Goal: Communication & Community: Answer question/provide support

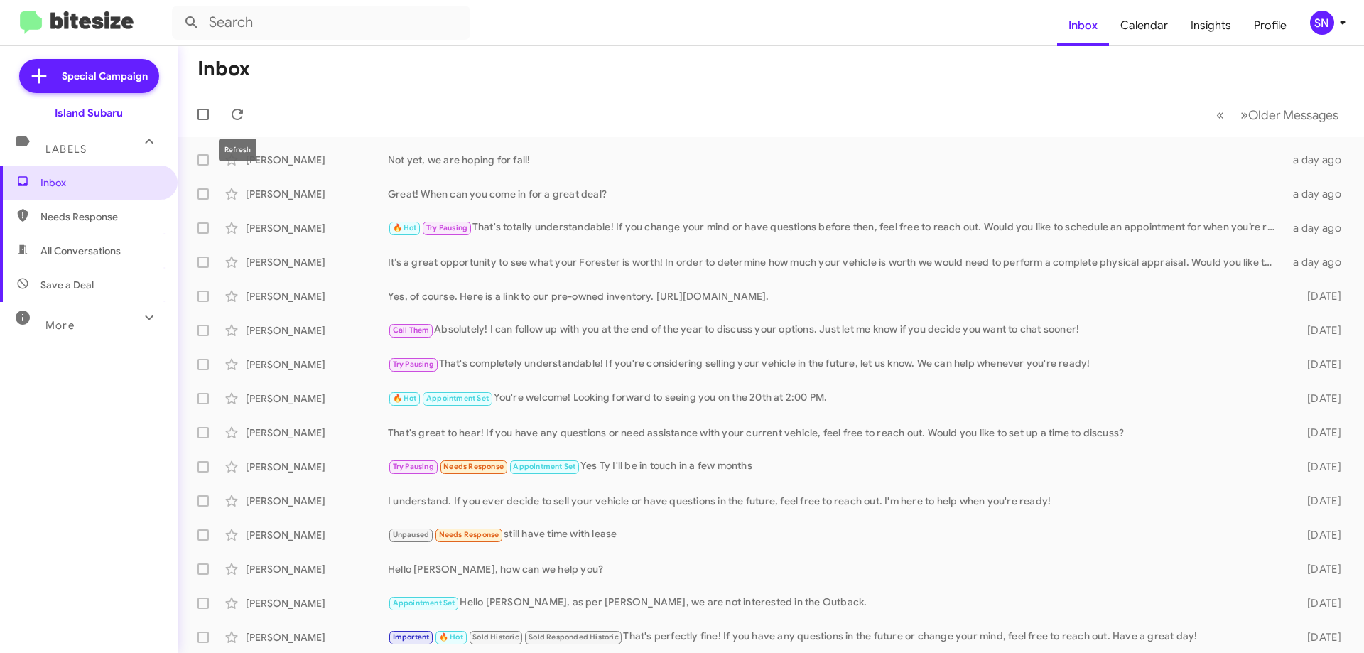
click at [228, 108] on span at bounding box center [237, 114] width 28 height 17
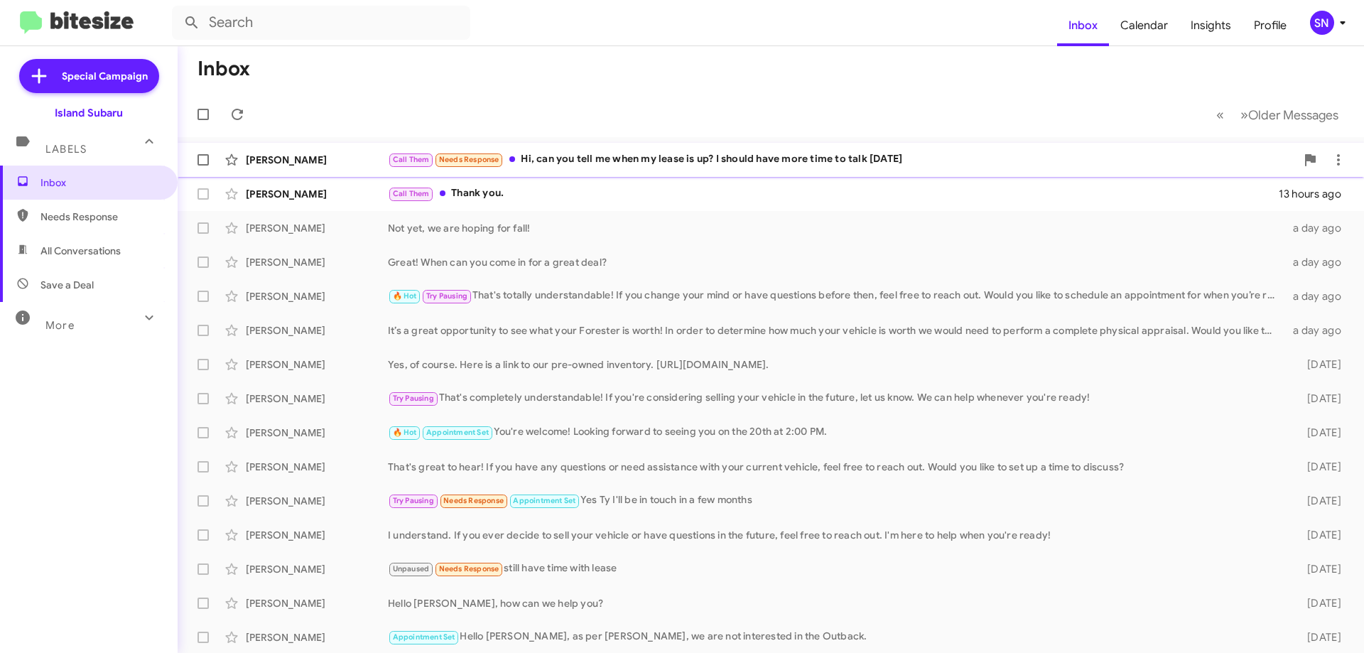
click at [814, 152] on div "Call Them Needs Response Hi, can you tell me when my lease is up? I should have…" at bounding box center [842, 159] width 908 height 16
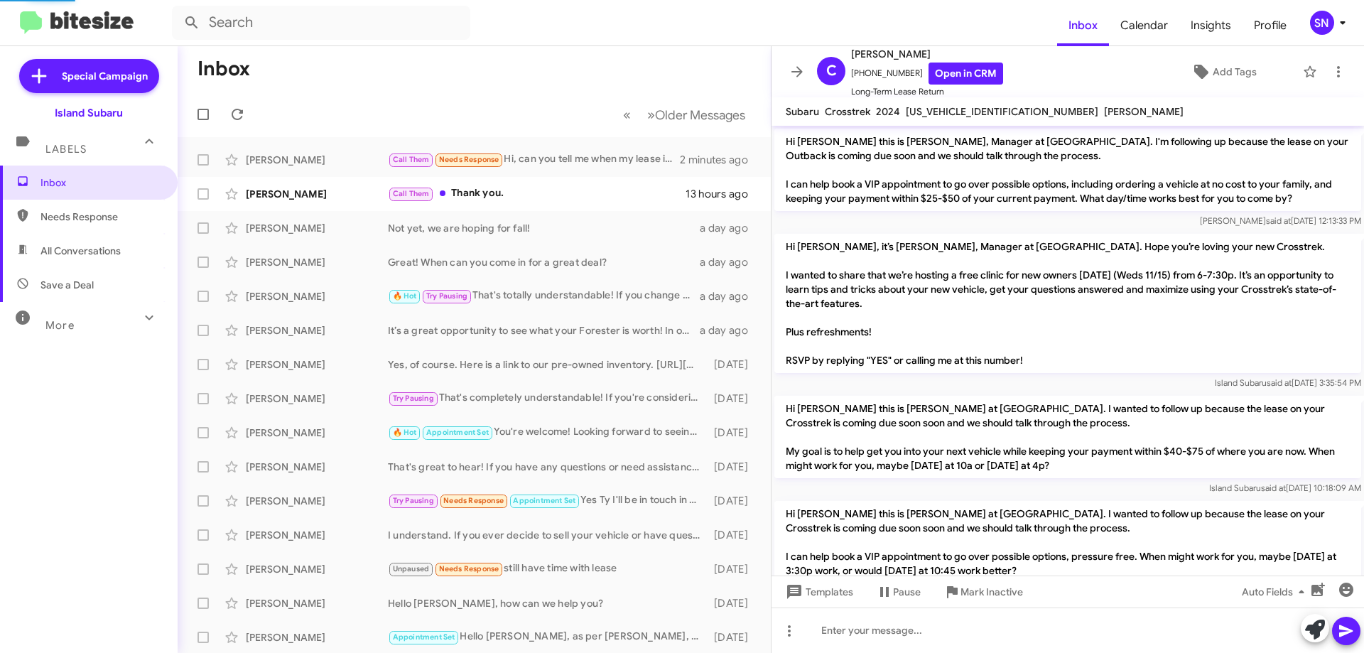
scroll to position [160, 0]
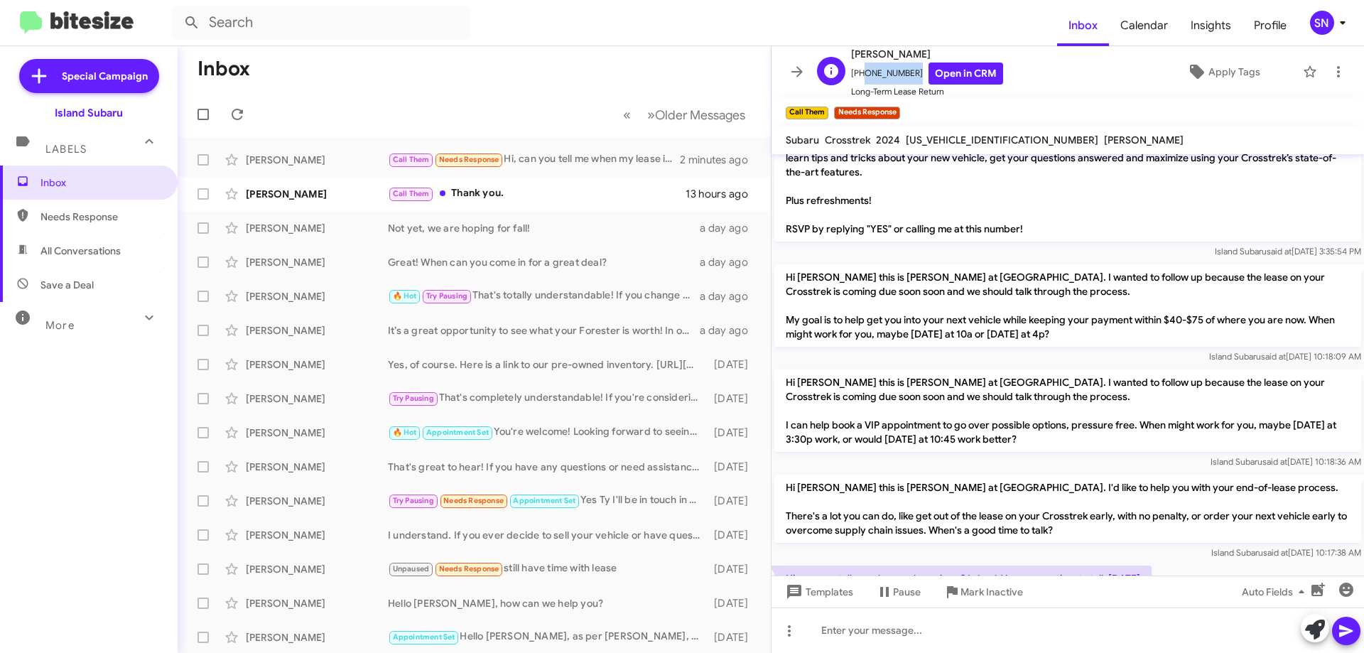
drag, startPoint x: 907, startPoint y: 68, endPoint x: 878, endPoint y: 69, distance: 29.1
click at [858, 69] on span "[PHONE_NUMBER] Open in CRM" at bounding box center [927, 74] width 152 height 22
copy span "9733687415"
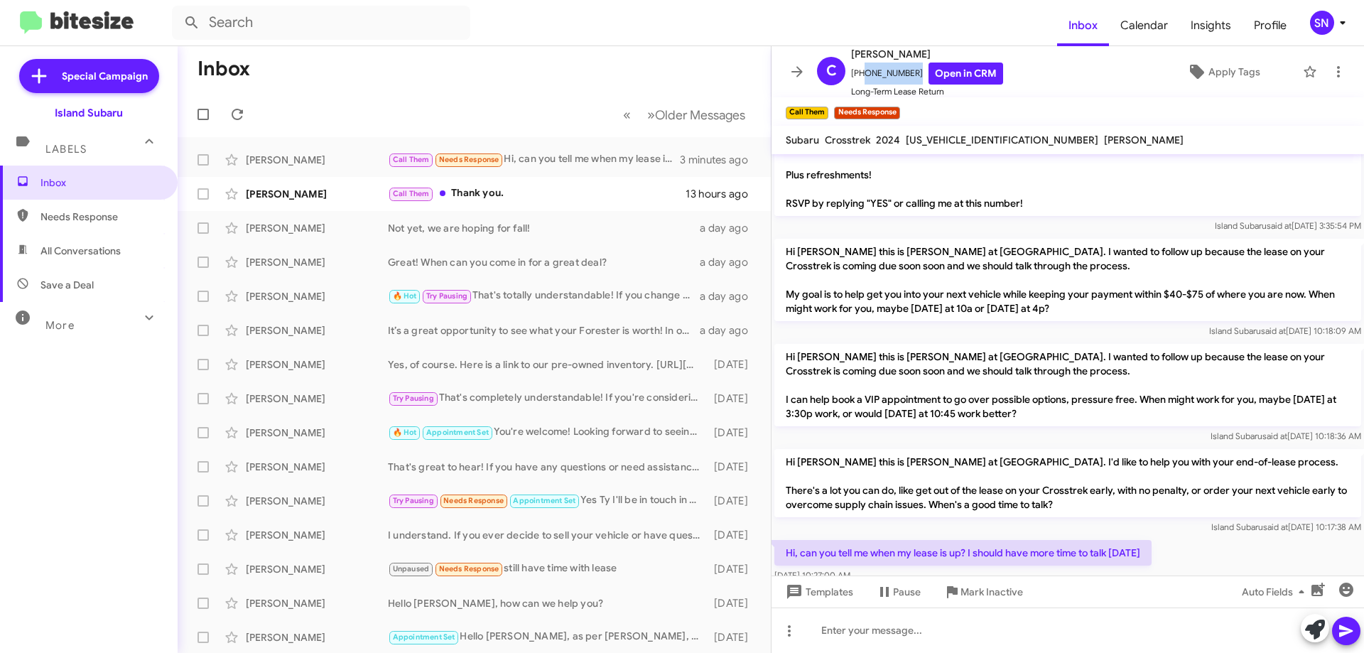
scroll to position [217, 0]
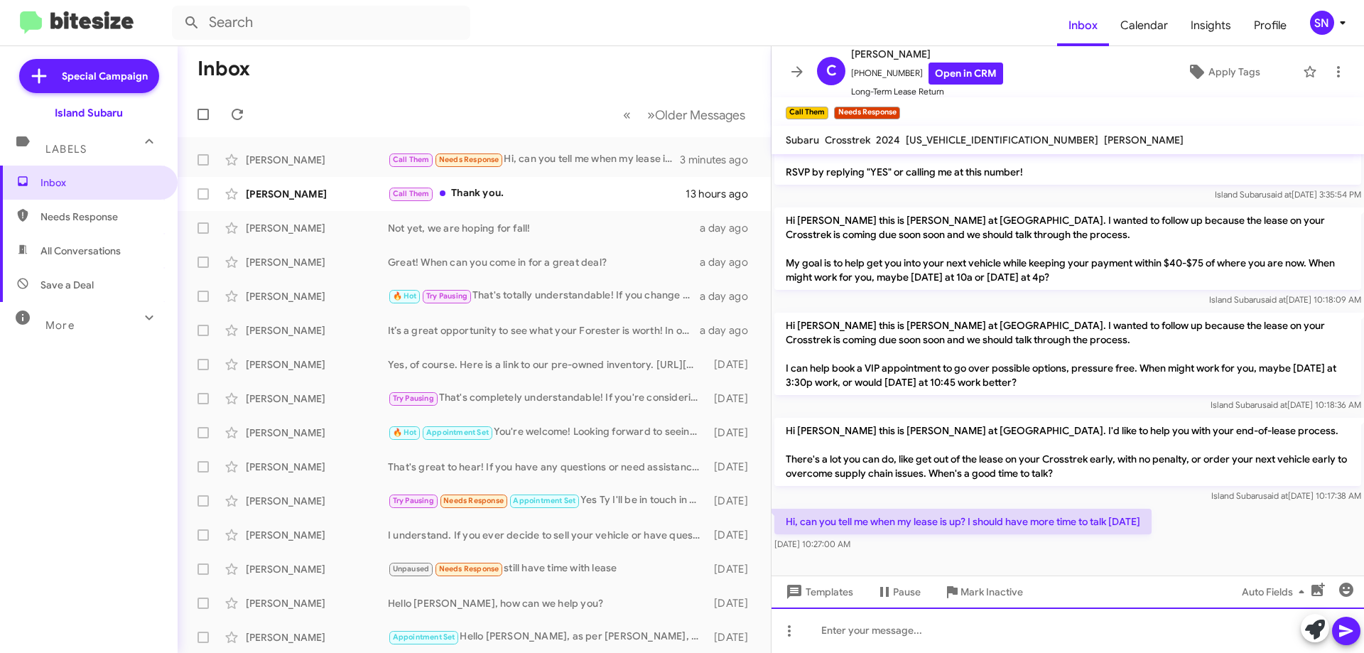
click at [892, 616] on div at bounding box center [1068, 629] width 592 height 45
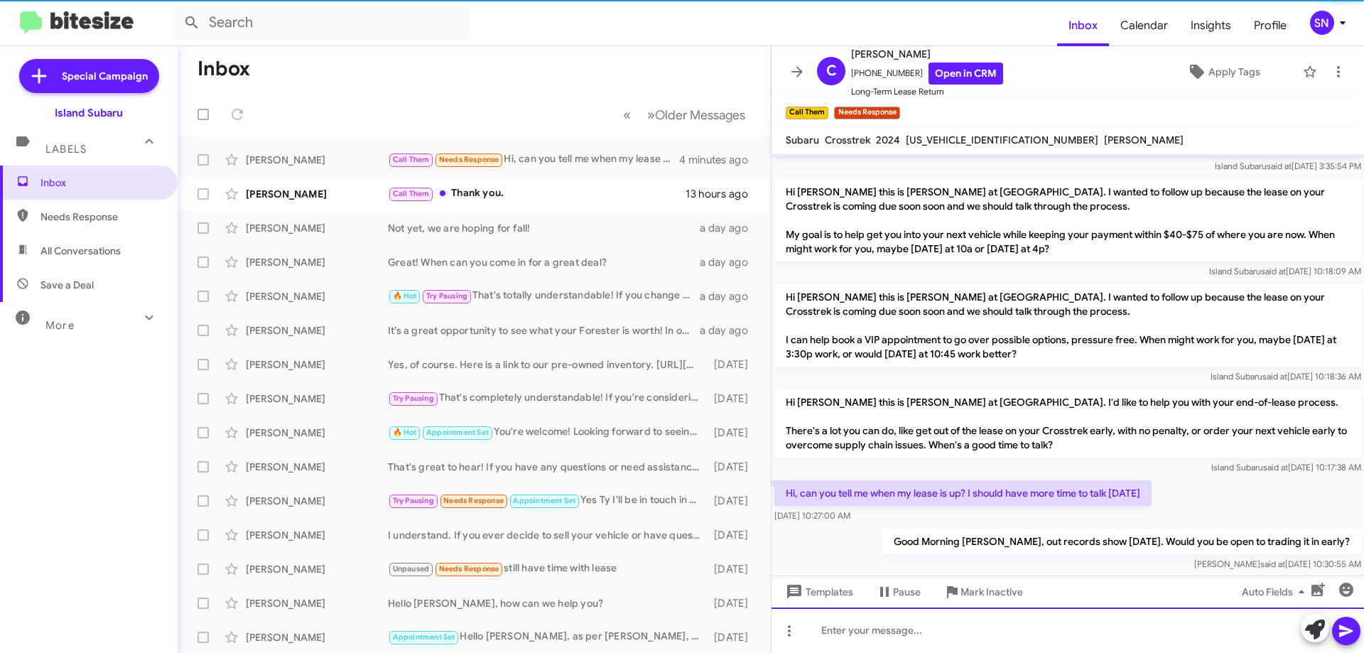
scroll to position [269, 0]
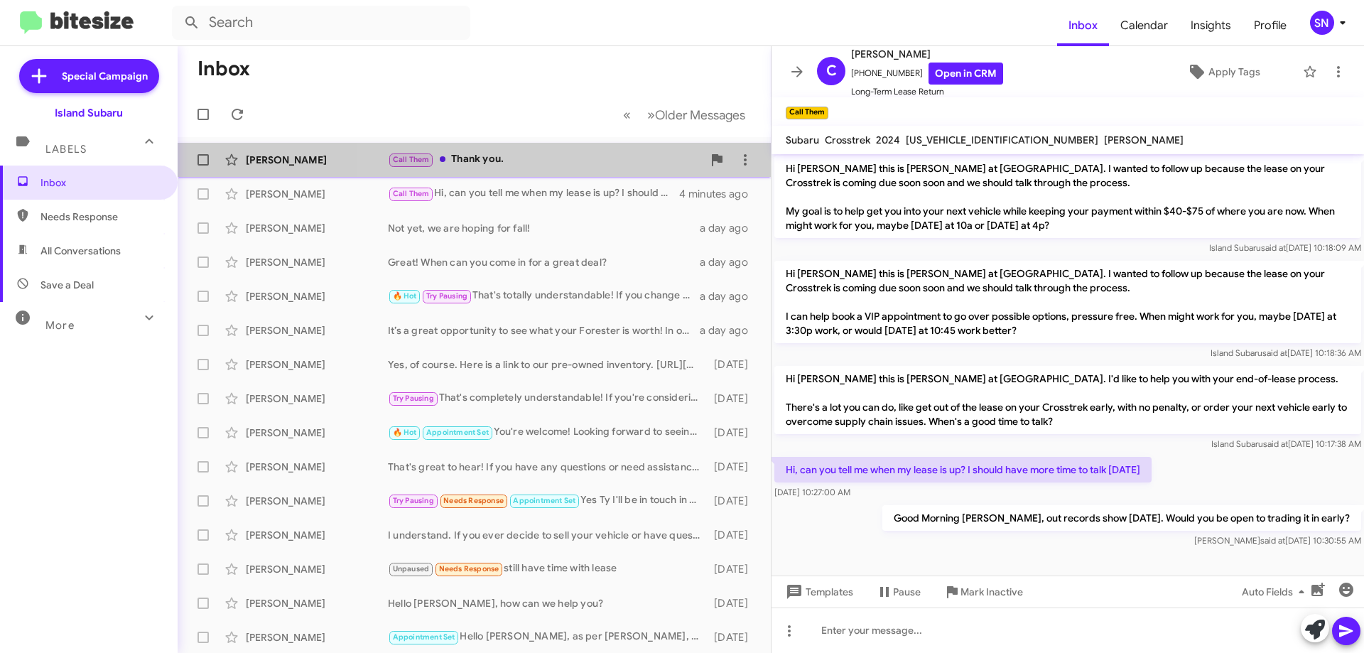
click at [578, 173] on div "[PERSON_NAME] Call Them Thank you. 13 hours ago" at bounding box center [474, 160] width 570 height 28
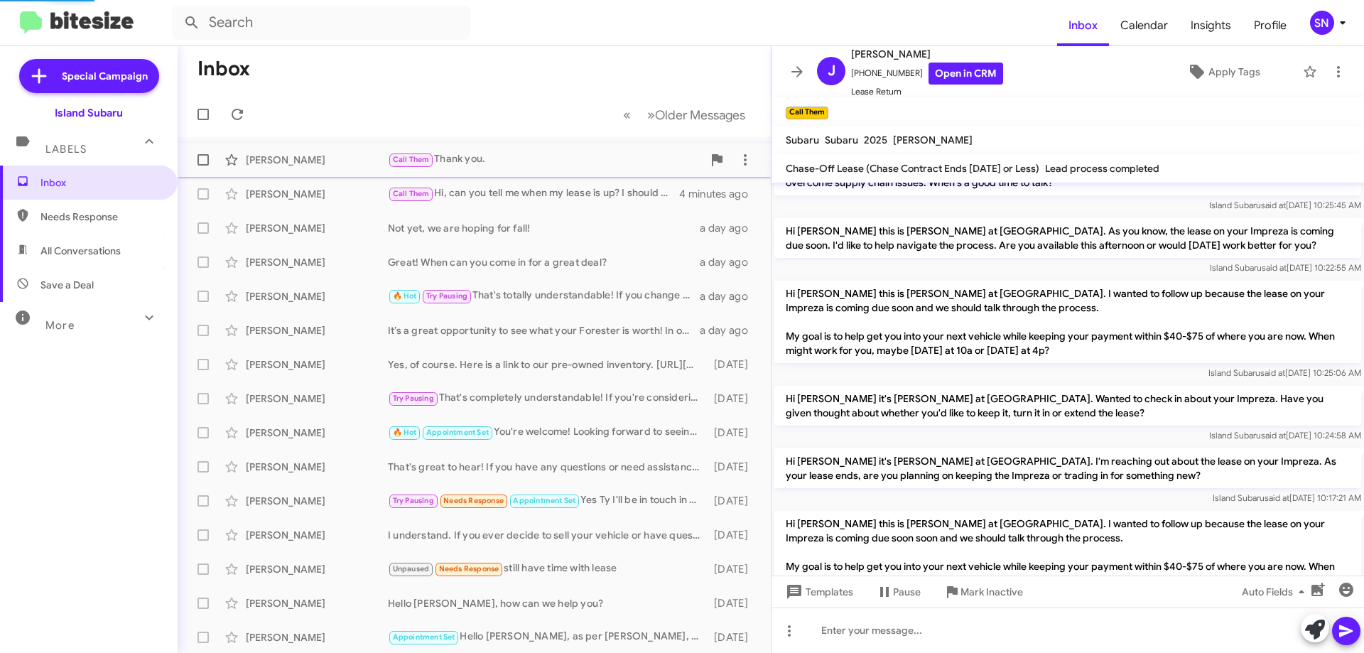
scroll to position [1326, 0]
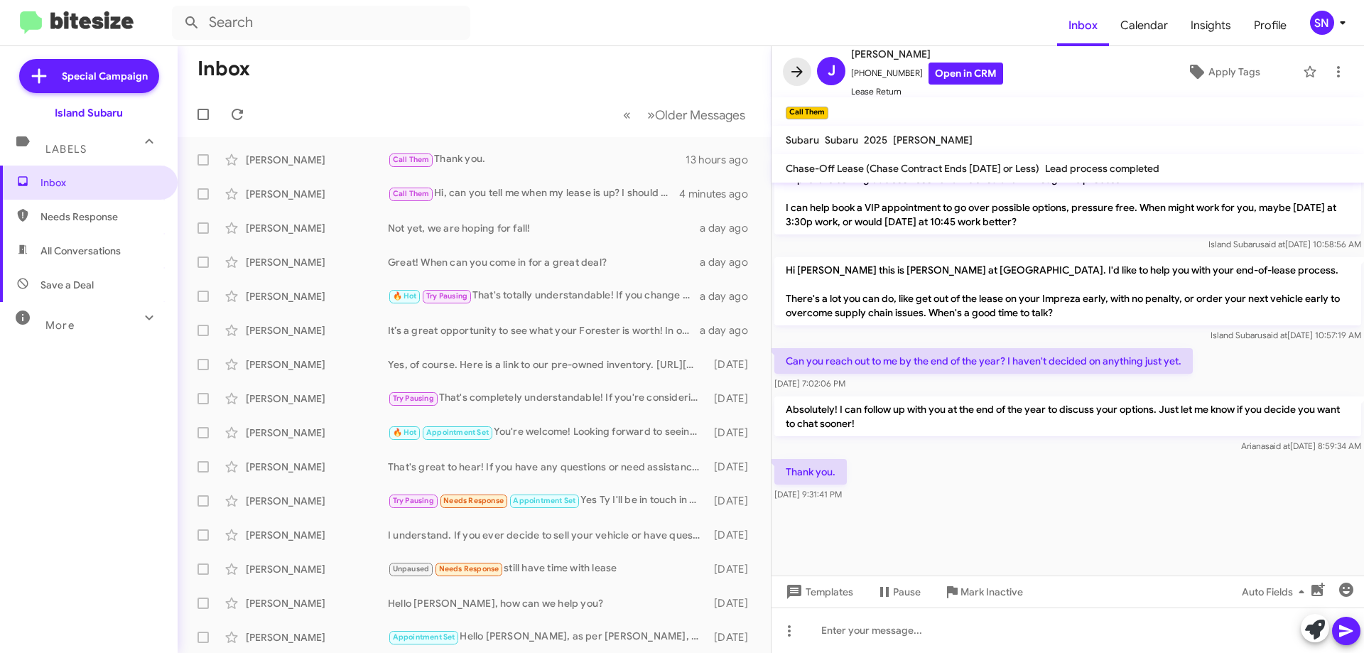
click at [801, 70] on icon at bounding box center [797, 71] width 17 height 17
